Goal: Task Accomplishment & Management: Use online tool/utility

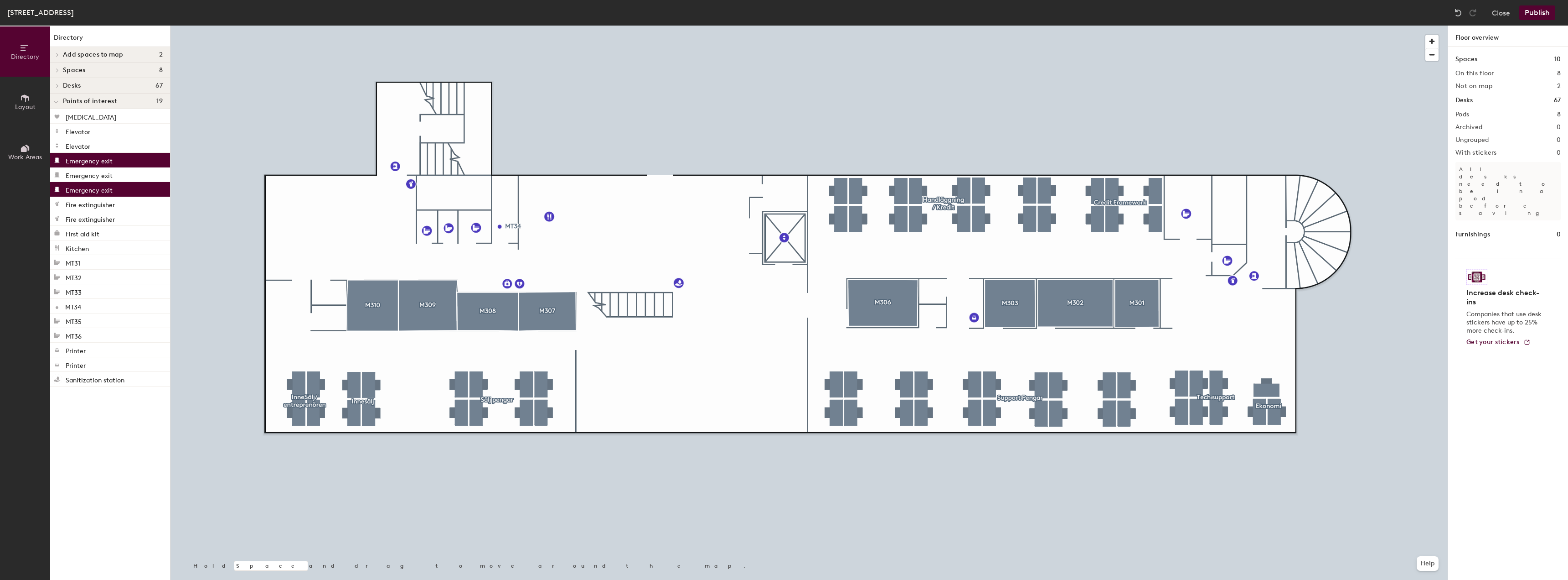
click at [1095, 25] on div at bounding box center [808, 25] width 1277 height 0
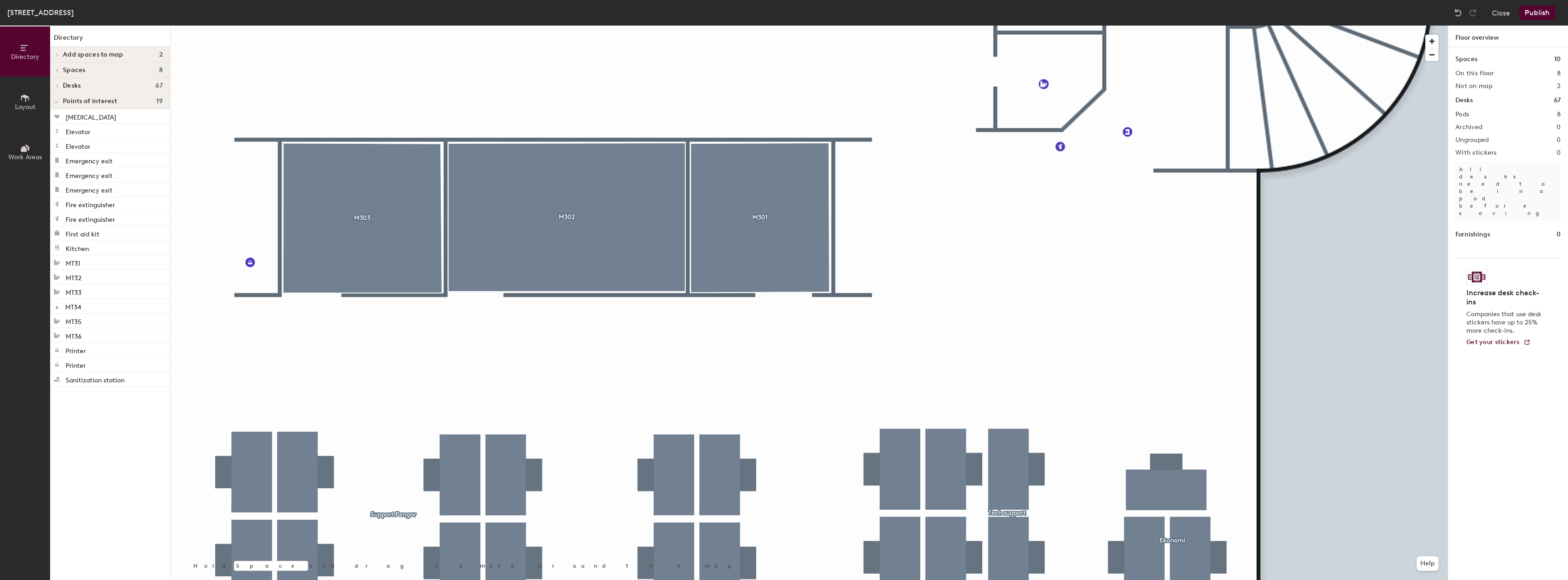
click at [937, 25] on div at bounding box center [808, 25] width 1277 height 0
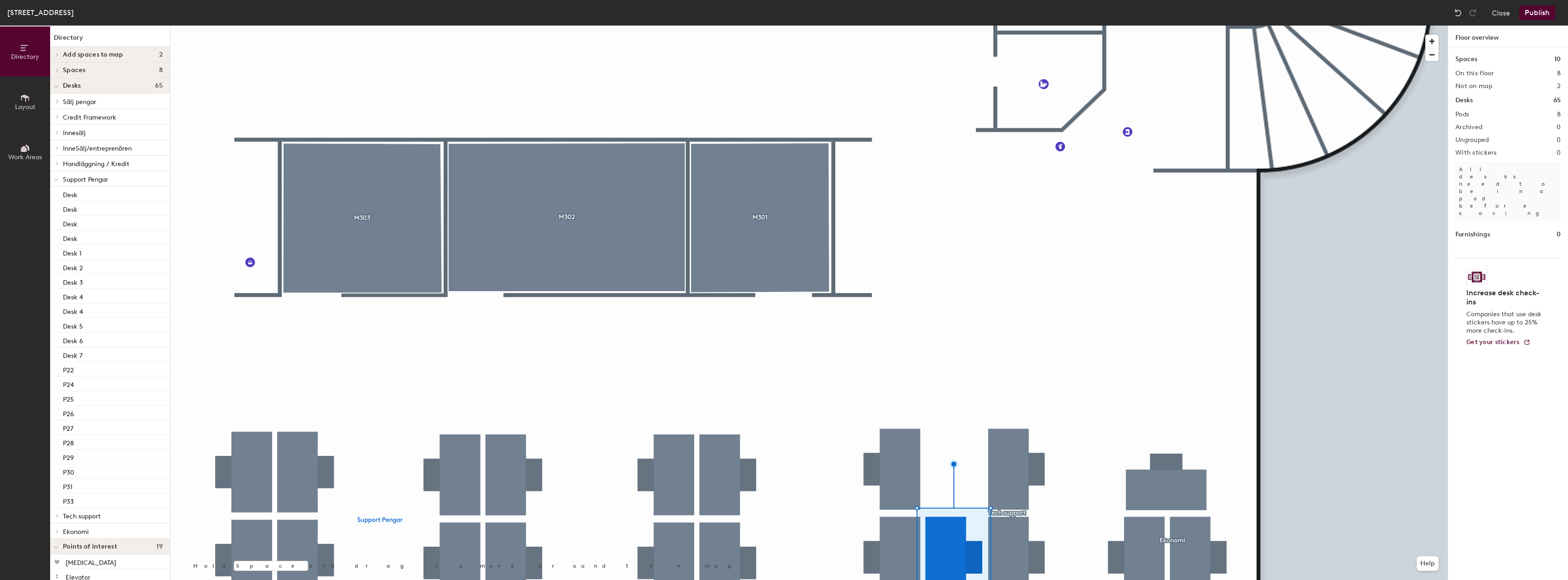
click at [1003, 25] on div at bounding box center [808, 25] width 1277 height 0
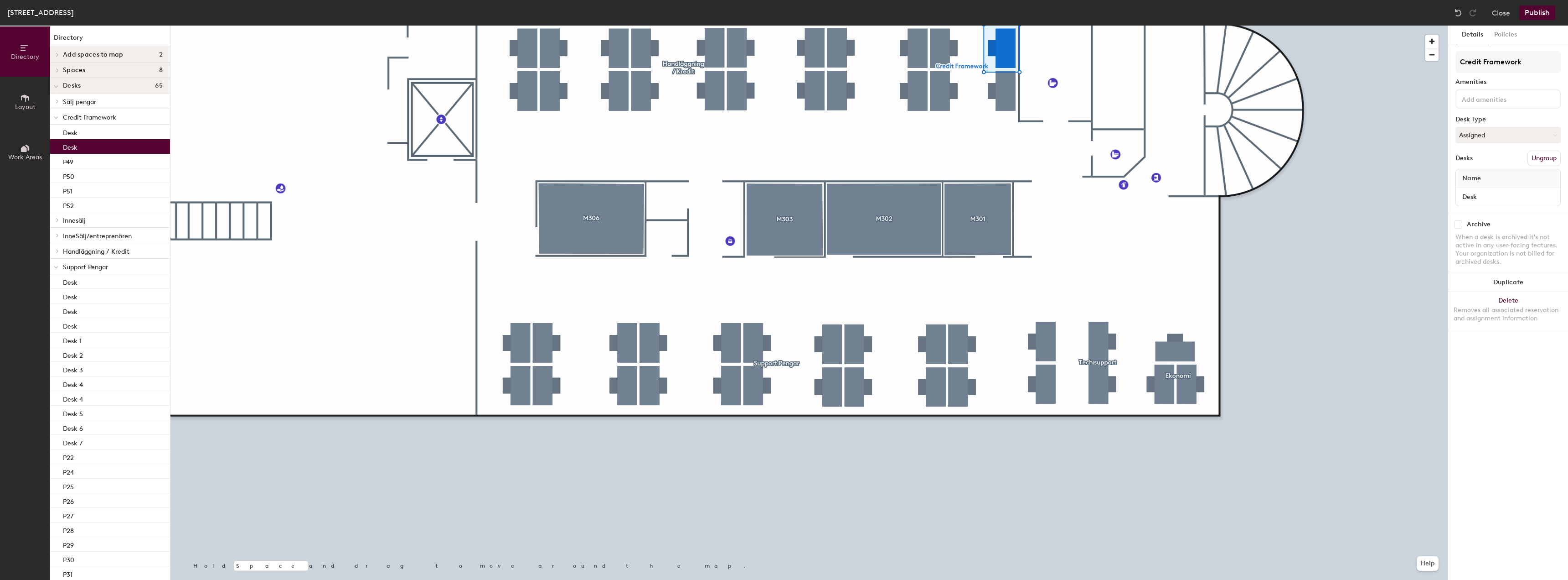
click at [1533, 14] on button "Publish" at bounding box center [1537, 13] width 36 height 14
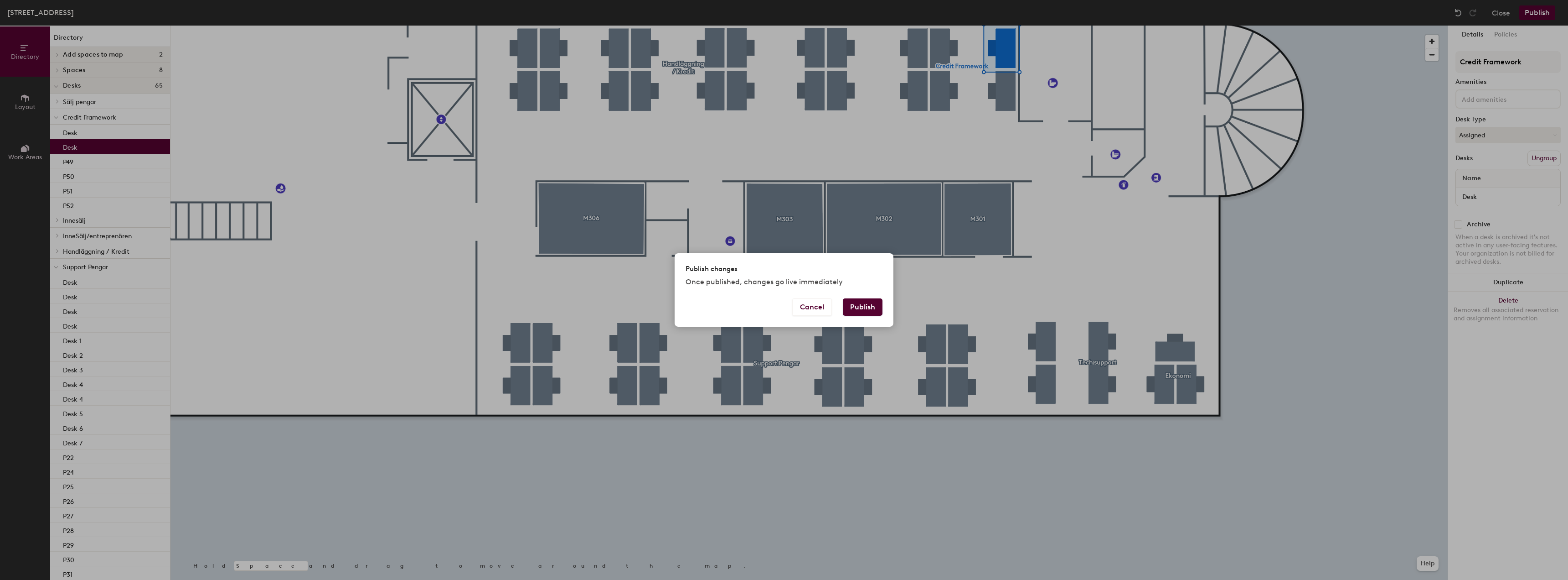
click at [866, 309] on button "Publish" at bounding box center [862, 307] width 39 height 17
